Goal: Task Accomplishment & Management: Complete application form

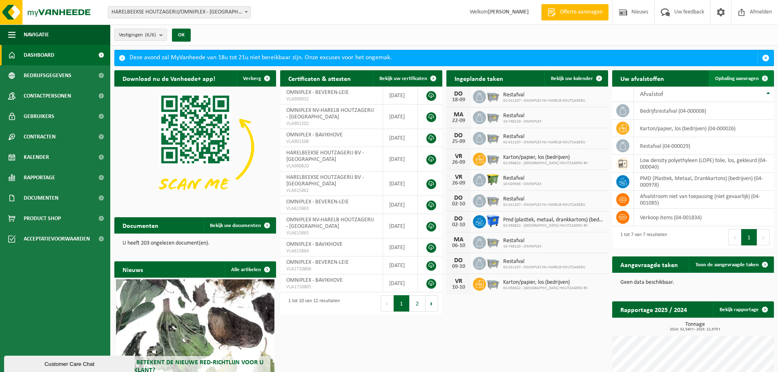
click at [732, 78] on span "Ophaling aanvragen" at bounding box center [737, 78] width 44 height 5
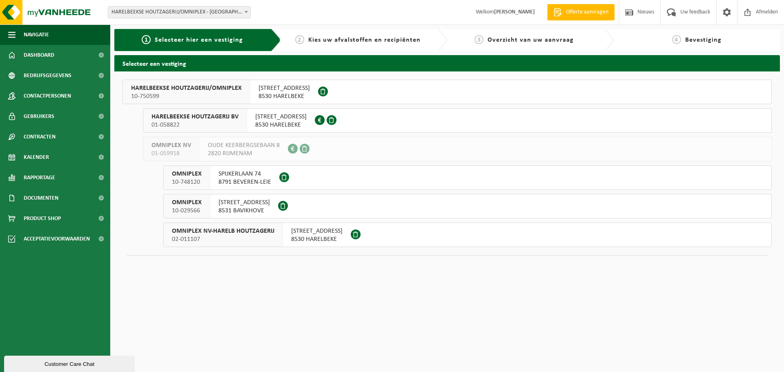
click at [293, 102] on div "GENTSESTEENWEG 184 8530 HARELBEKE" at bounding box center [284, 92] width 68 height 24
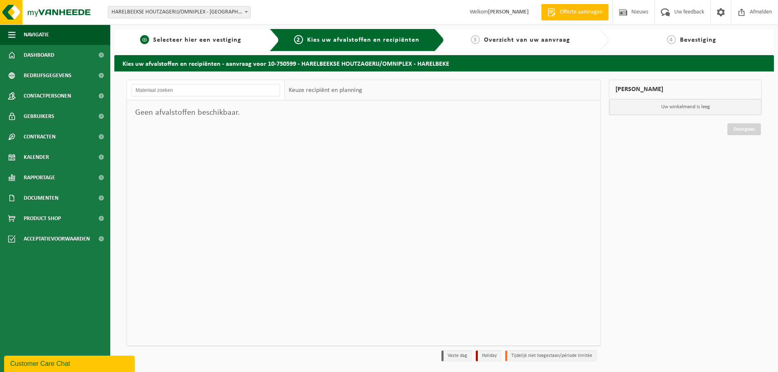
click at [192, 37] on span "Selecteer hier een vestiging" at bounding box center [197, 40] width 88 height 7
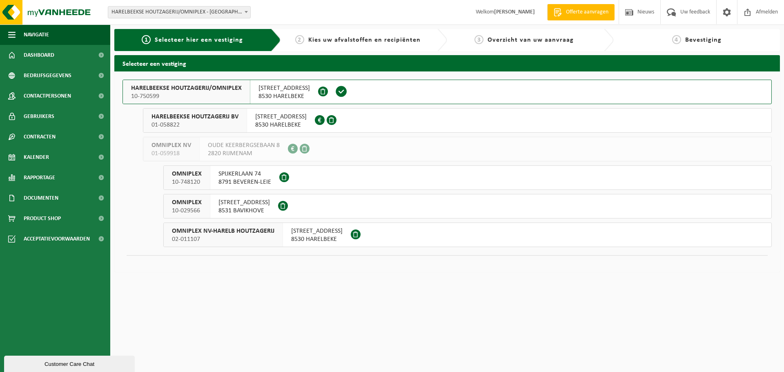
click at [286, 116] on span "GENTSESTEENWEG 184" at bounding box center [280, 117] width 51 height 8
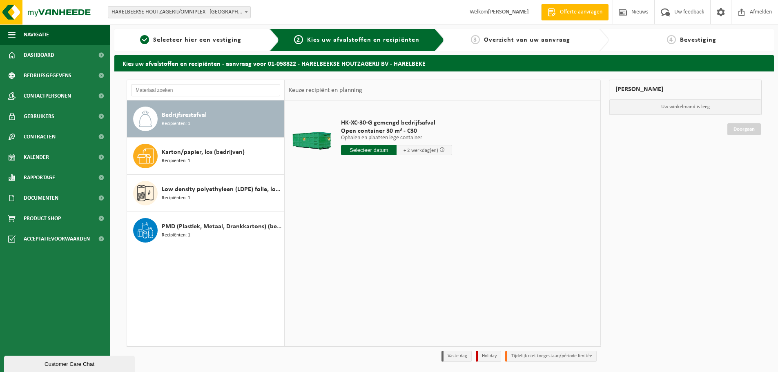
click at [378, 148] on input "text" at bounding box center [369, 150] width 56 height 10
click at [381, 219] on div "17" at bounding box center [377, 222] width 14 height 13
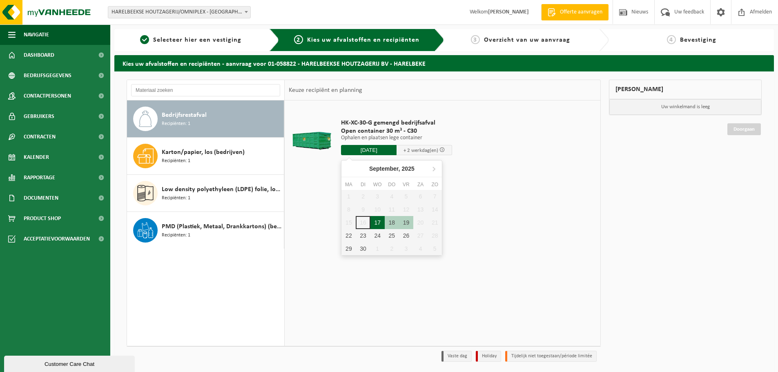
type input "Van 2025-09-17"
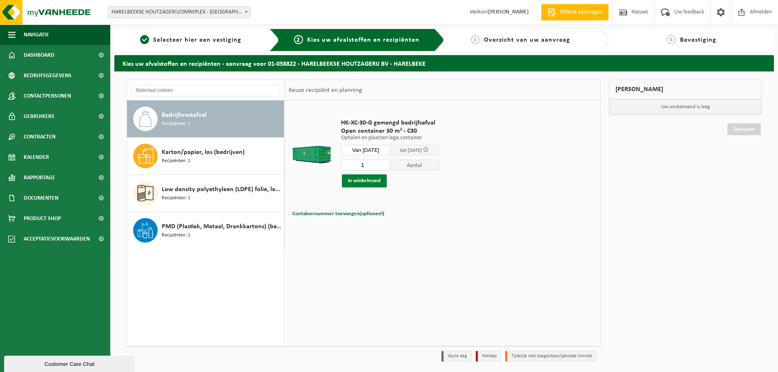
click at [365, 186] on button "In winkelmand" at bounding box center [364, 180] width 45 height 13
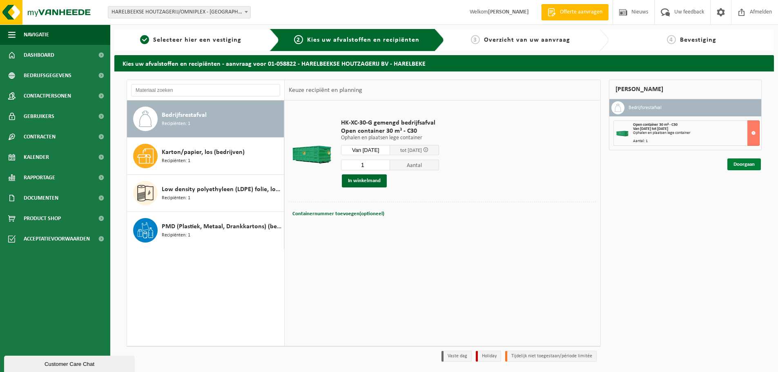
click at [748, 166] on link "Doorgaan" at bounding box center [743, 164] width 33 height 12
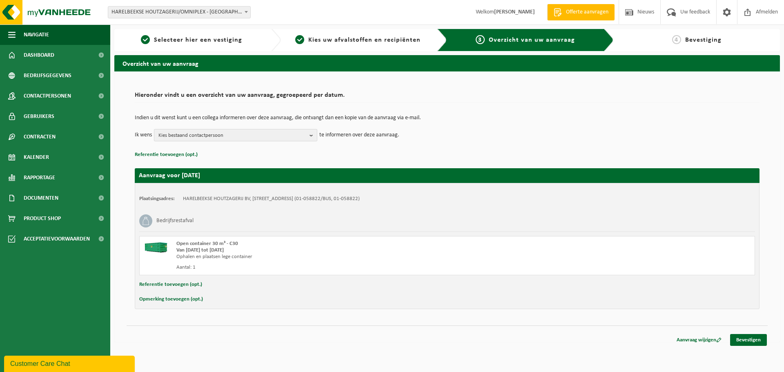
click at [309, 134] on button "Kies bestaand contactpersoon" at bounding box center [235, 135] width 163 height 12
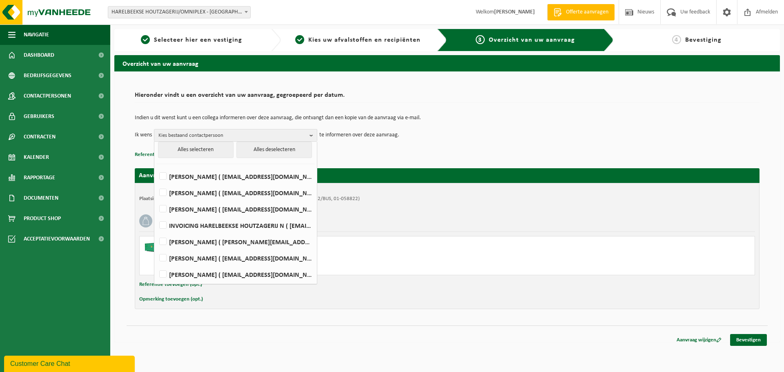
scroll to position [4, 0]
click at [204, 227] on label "INVOICING HARELBEEKSE HOUTZAGERIJ N ( e-invoice-in@omniplex.be )" at bounding box center [235, 225] width 155 height 12
click at [156, 215] on input "INVOICING HARELBEEKSE HOUTZAGERIJ N ( e-invoice-in@omniplex.be )" at bounding box center [156, 214] width 0 height 0
checkbox input "true"
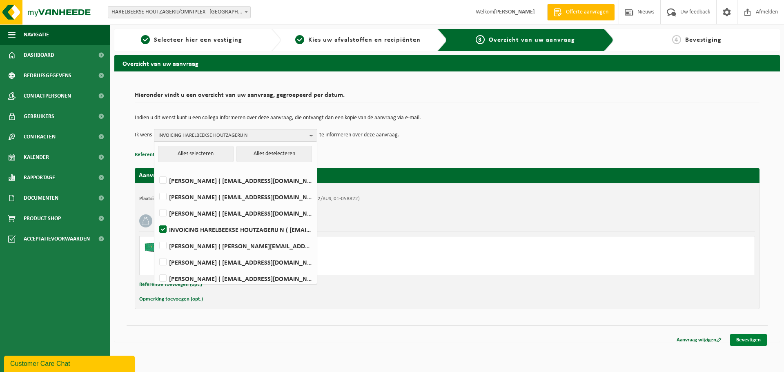
click at [740, 342] on link "Bevestigen" at bounding box center [748, 340] width 37 height 12
